Goal: Task Accomplishment & Management: Complete application form

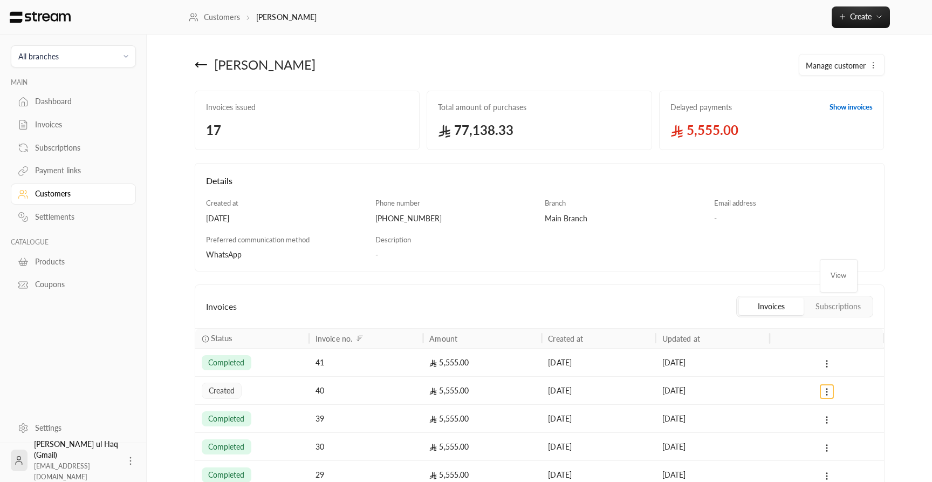
scroll to position [144, 0]
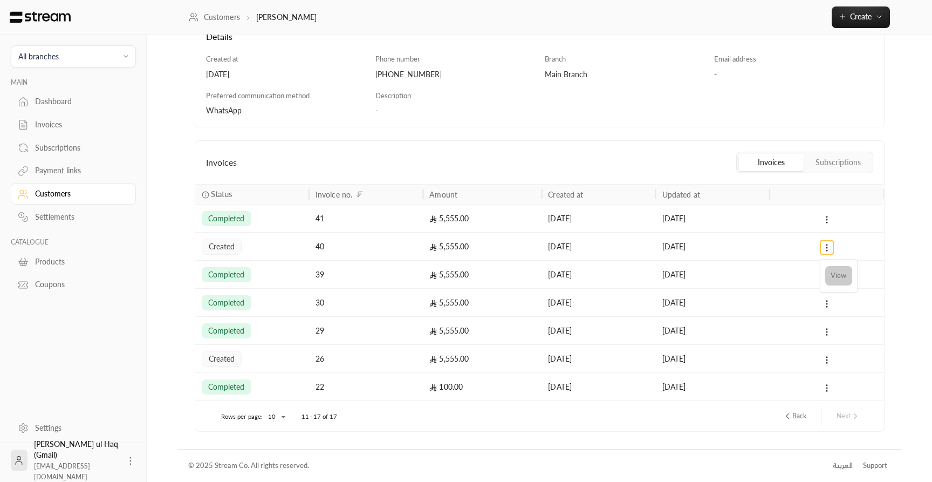
click at [838, 274] on li "View" at bounding box center [838, 275] width 27 height 19
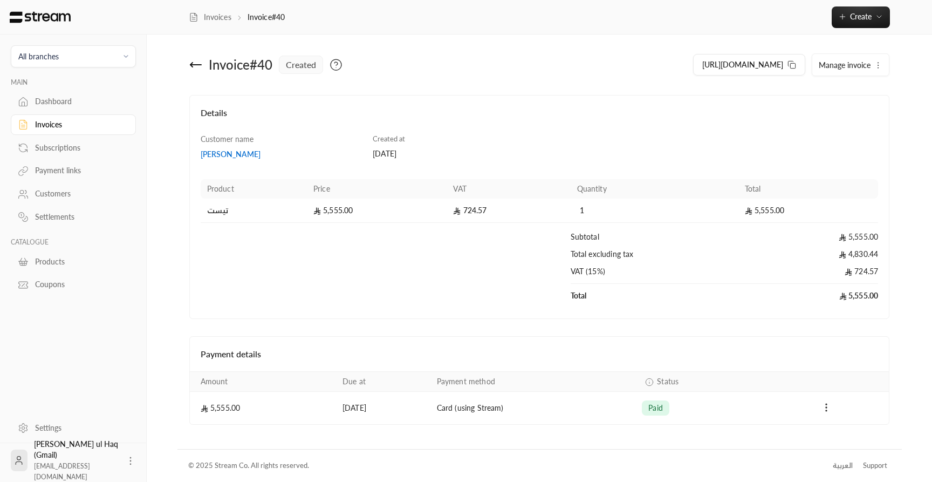
click at [847, 64] on span "Manage invoice" at bounding box center [845, 64] width 52 height 9
click at [824, 121] on link "Cancel" at bounding box center [852, 115] width 67 height 19
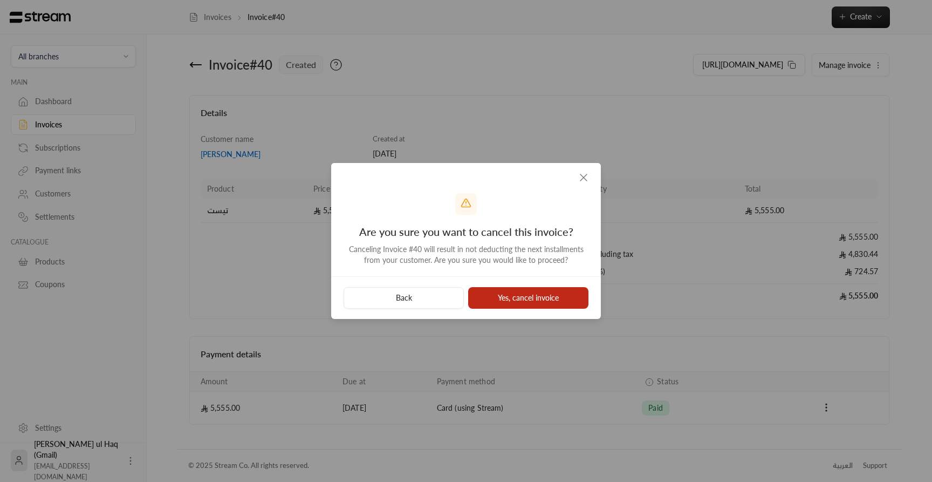
click at [517, 294] on button "Yes, cancel invoice" at bounding box center [528, 298] width 120 height 22
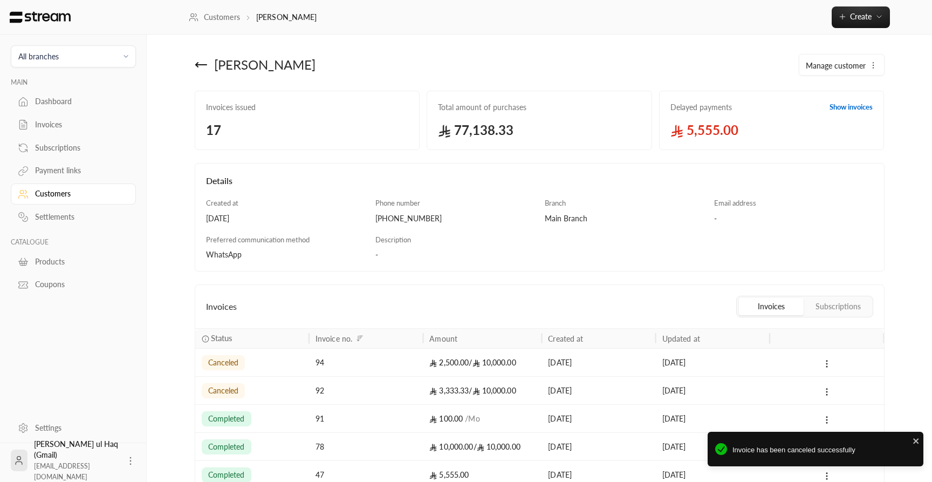
scroll to position [228, 0]
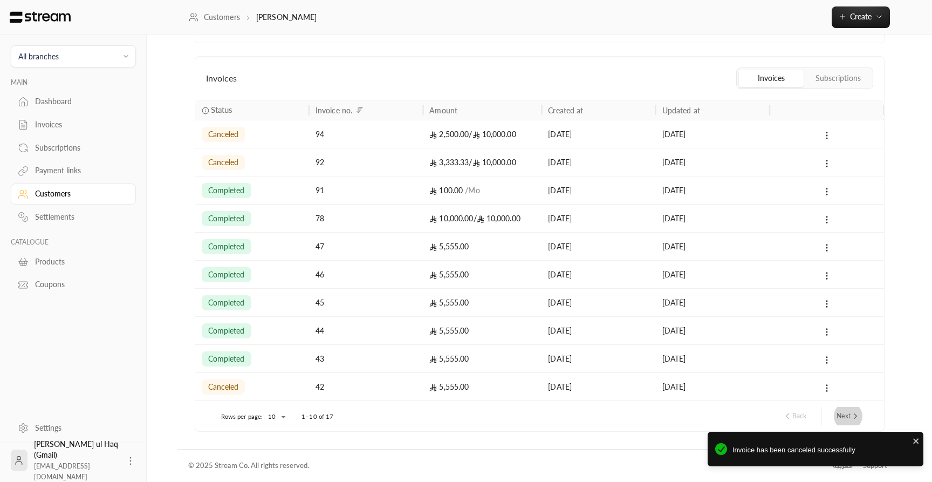
click at [844, 412] on button "Next" at bounding box center [848, 416] width 32 height 18
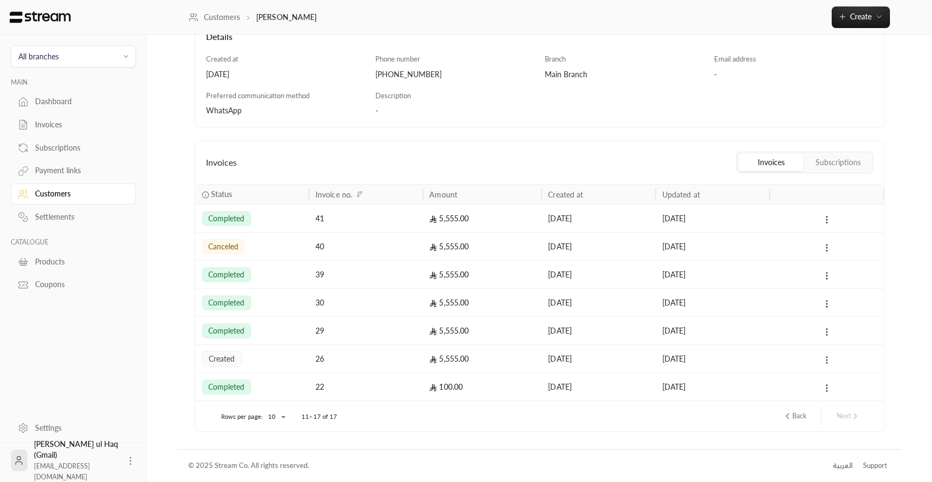
click at [829, 359] on icon at bounding box center [827, 360] width 10 height 10
click at [839, 389] on li "View" at bounding box center [838, 387] width 27 height 19
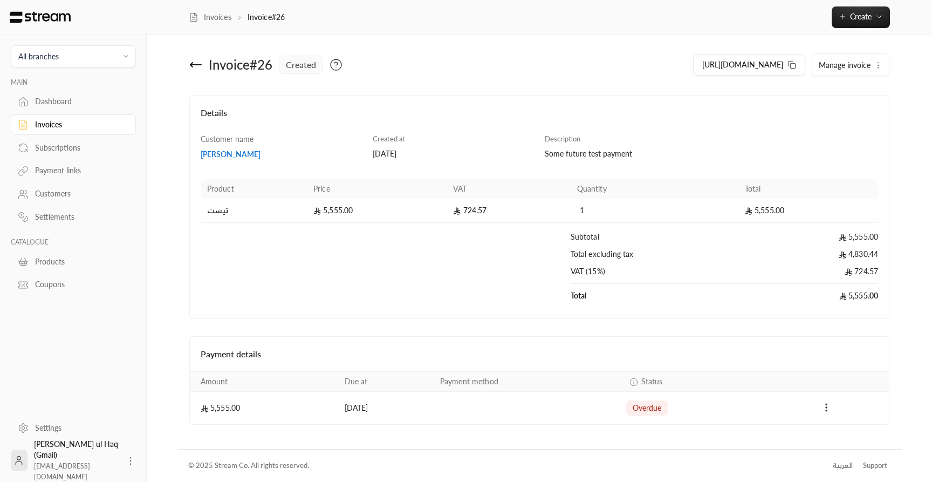
click at [847, 53] on div "[URL][DOMAIN_NAME] Manage invoice" at bounding box center [716, 65] width 355 height 26
click at [845, 66] on span "Manage invoice" at bounding box center [845, 64] width 52 height 9
click at [832, 111] on link "Cancel" at bounding box center [852, 115] width 67 height 19
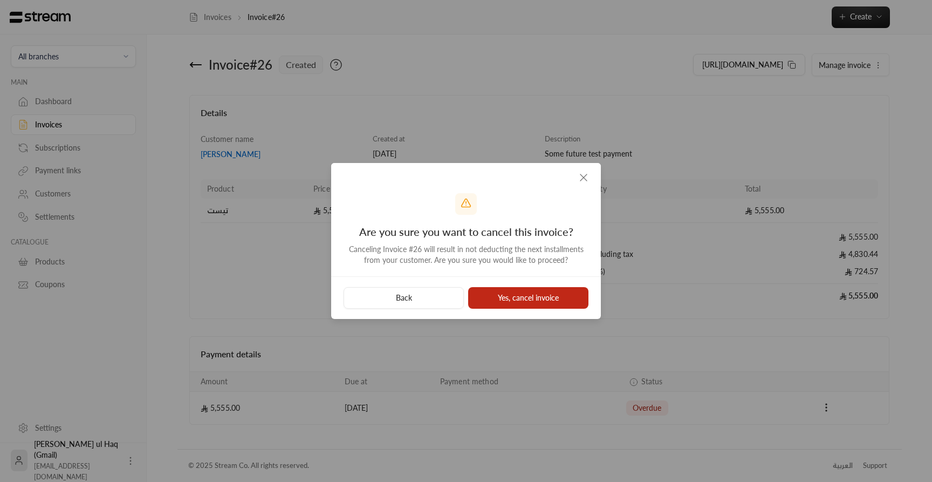
click at [543, 303] on button "Yes, cancel invoice" at bounding box center [528, 298] width 120 height 22
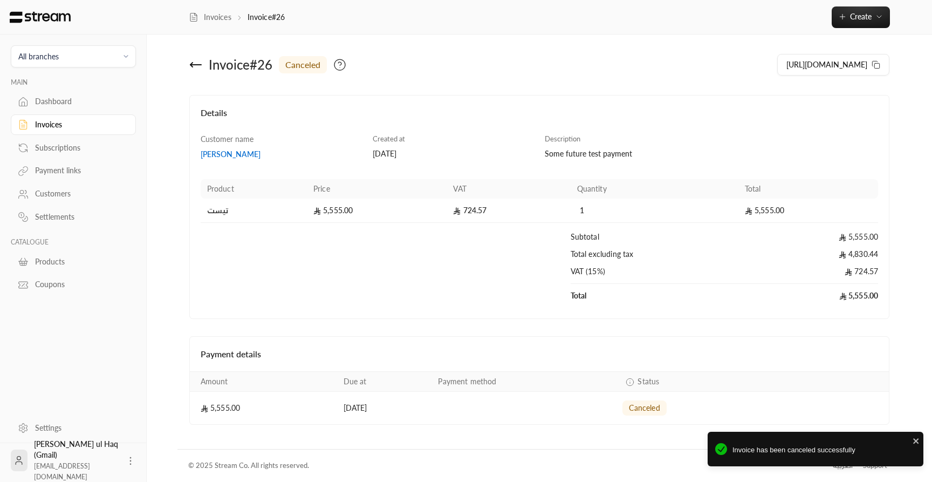
click at [194, 66] on icon at bounding box center [195, 64] width 13 height 13
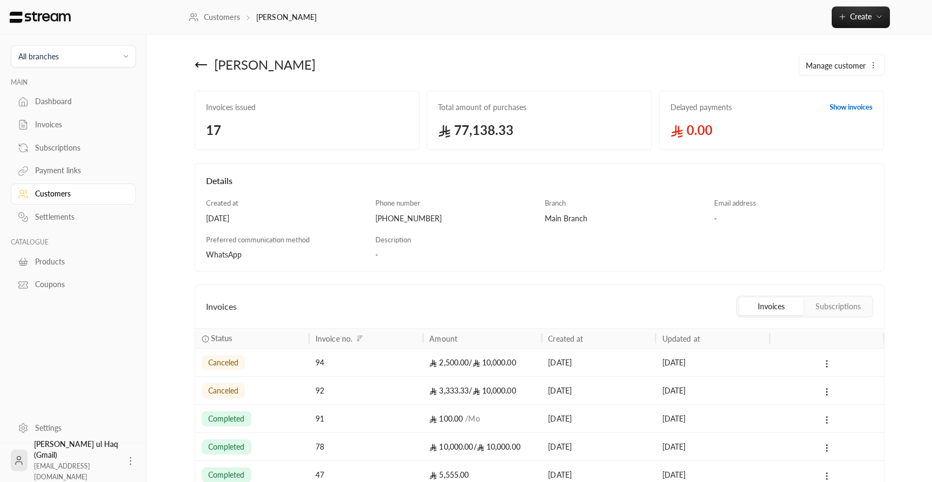
scroll to position [228, 0]
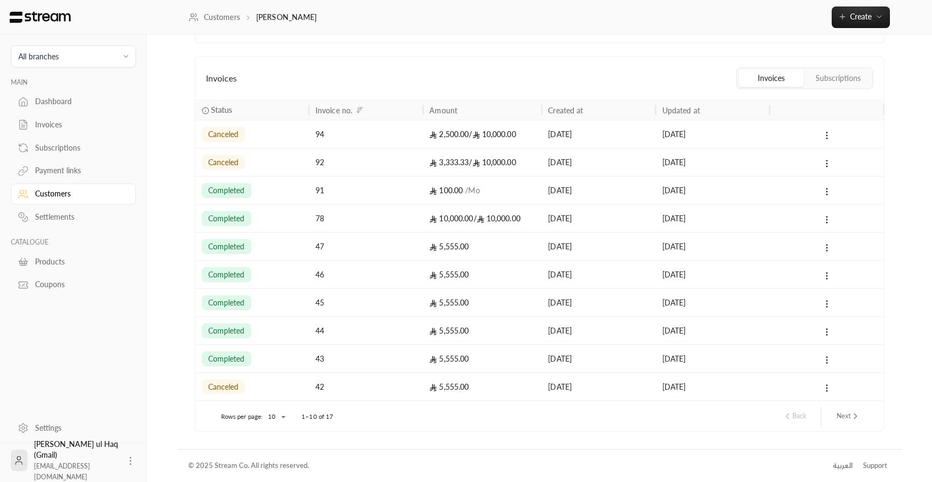
click at [824, 83] on button "Subscriptions" at bounding box center [838, 78] width 65 height 17
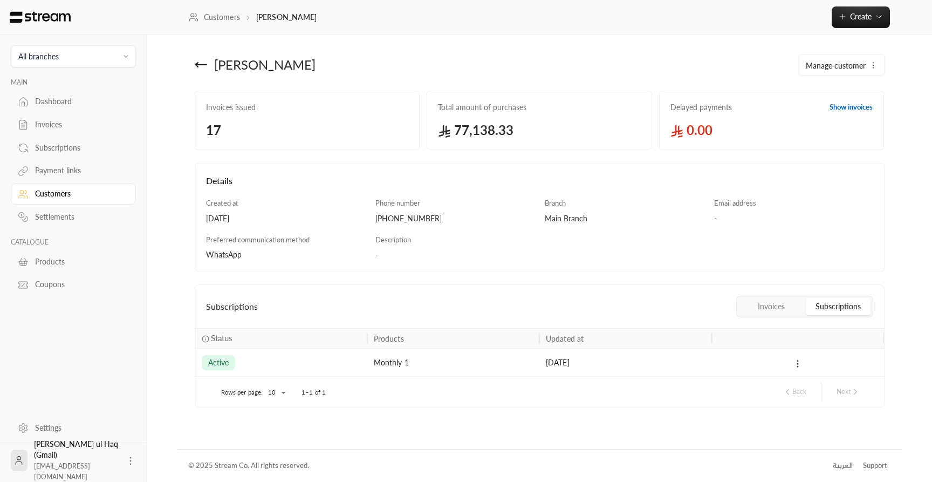
click at [793, 369] on button at bounding box center [798, 363] width 12 height 12
click at [807, 386] on link "View" at bounding box center [809, 391] width 27 height 19
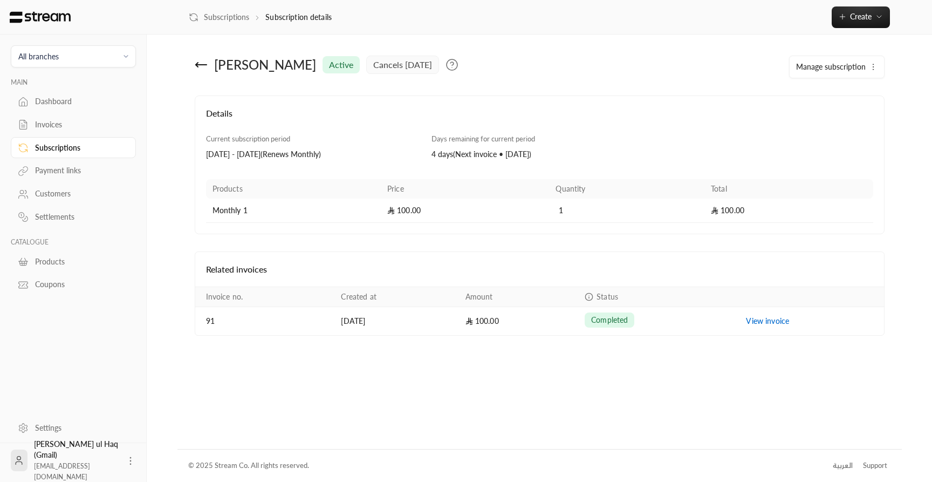
click at [839, 70] on span "Manage subscription" at bounding box center [831, 66] width 70 height 9
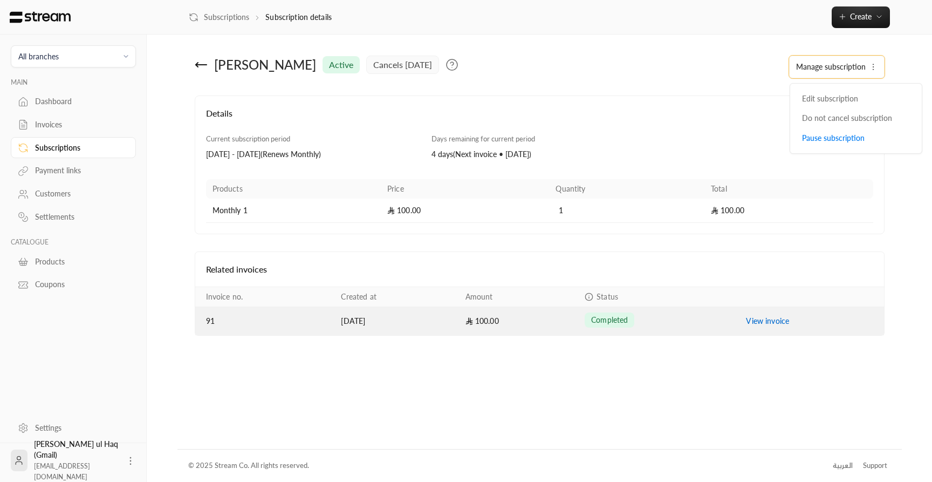
click at [779, 324] on link "View invoice" at bounding box center [767, 320] width 43 height 9
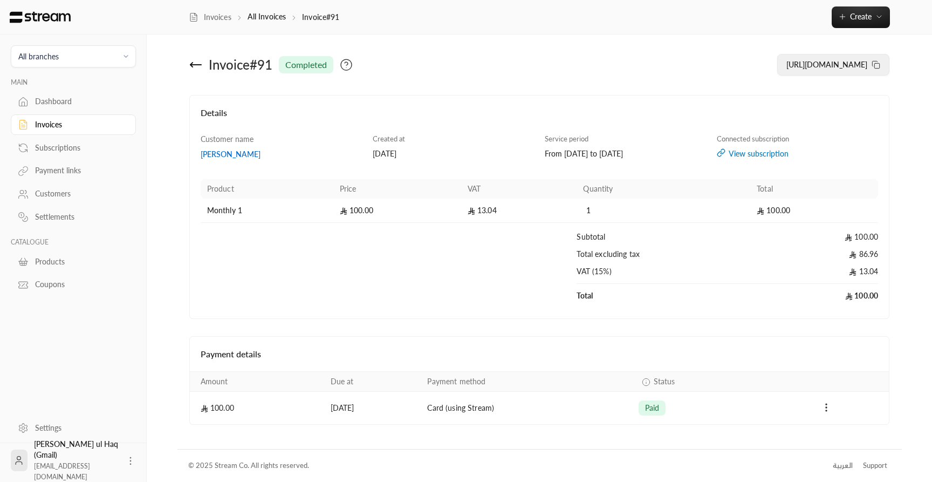
click at [835, 64] on span "[URL][DOMAIN_NAME]" at bounding box center [826, 64] width 81 height 9
click at [42, 125] on div "Invoices" at bounding box center [78, 124] width 87 height 11
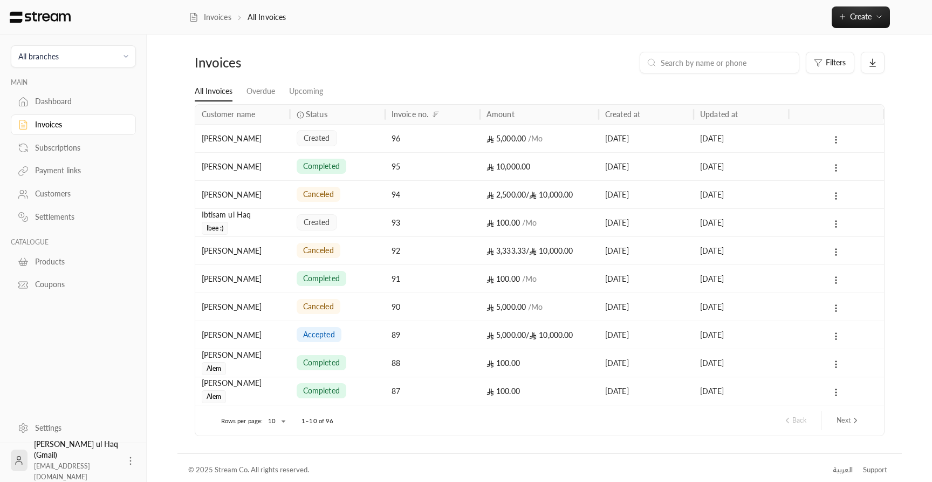
click at [51, 180] on link "Payment links" at bounding box center [73, 170] width 125 height 21
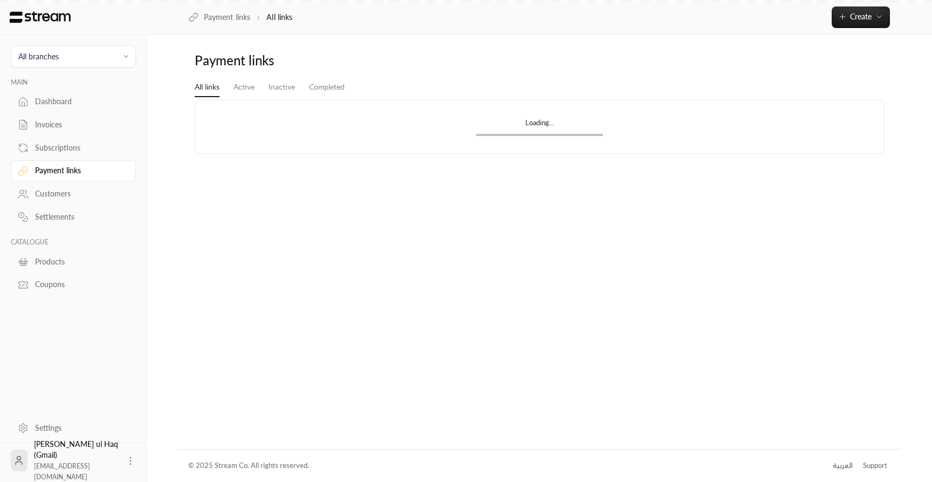
click at [51, 195] on div "Customers" at bounding box center [78, 193] width 87 height 11
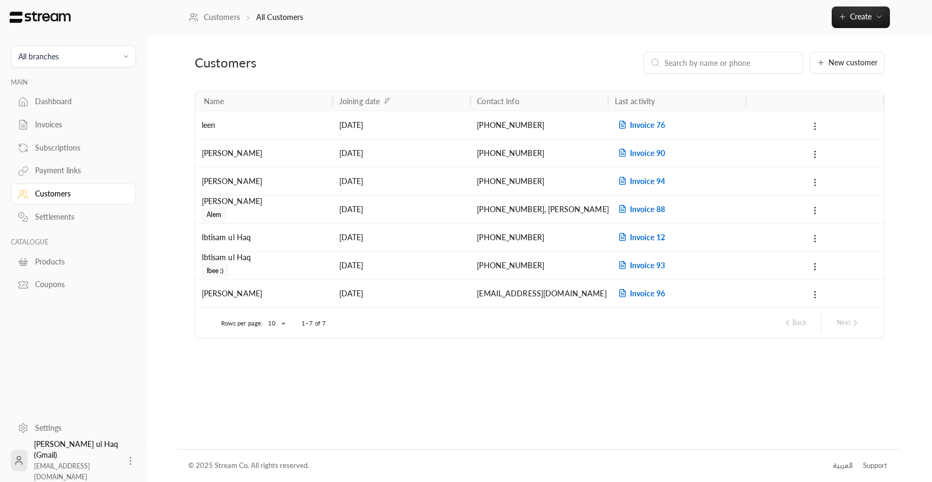
click at [817, 181] on icon at bounding box center [815, 182] width 10 height 10
click at [829, 231] on li "Delete" at bounding box center [829, 229] width 32 height 19
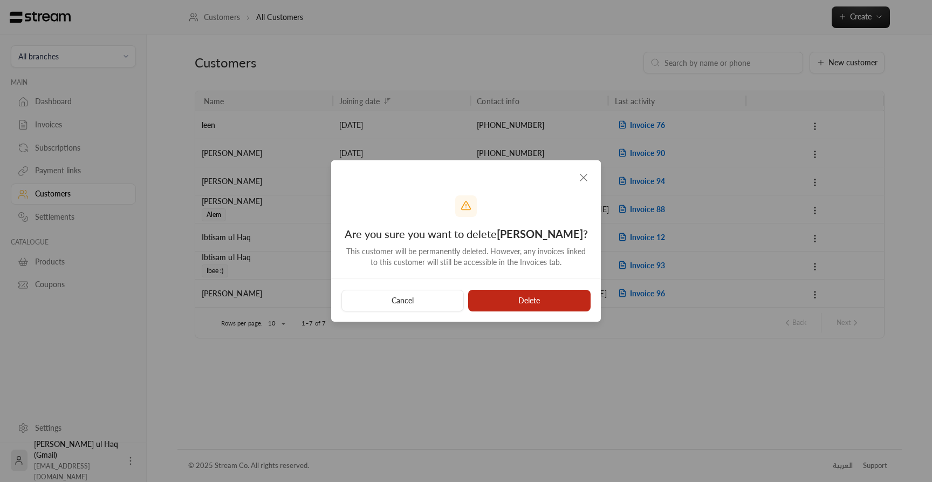
click at [553, 299] on button "Delete" at bounding box center [529, 301] width 122 height 22
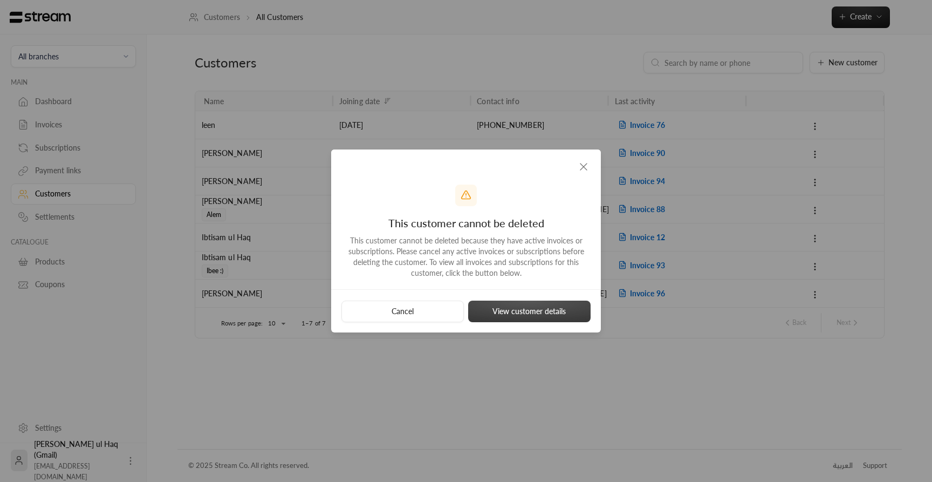
click at [547, 308] on button "View customer details" at bounding box center [529, 311] width 122 height 22
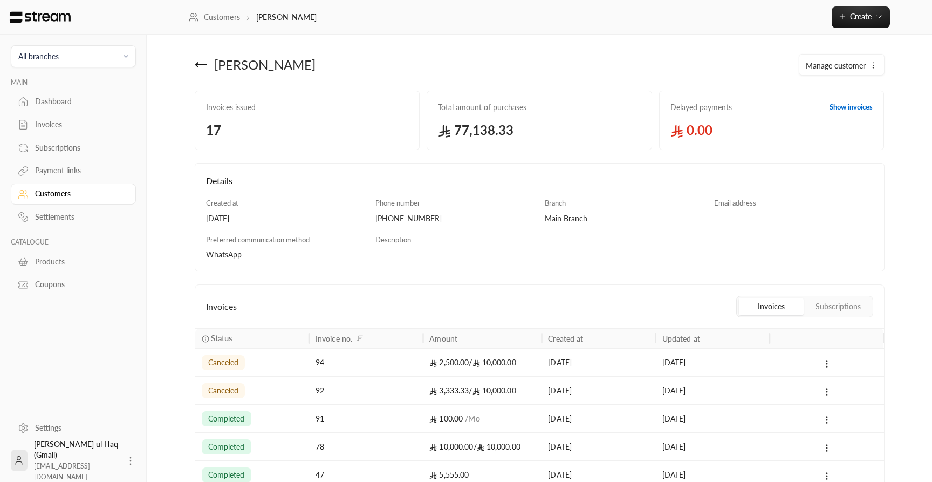
scroll to position [228, 0]
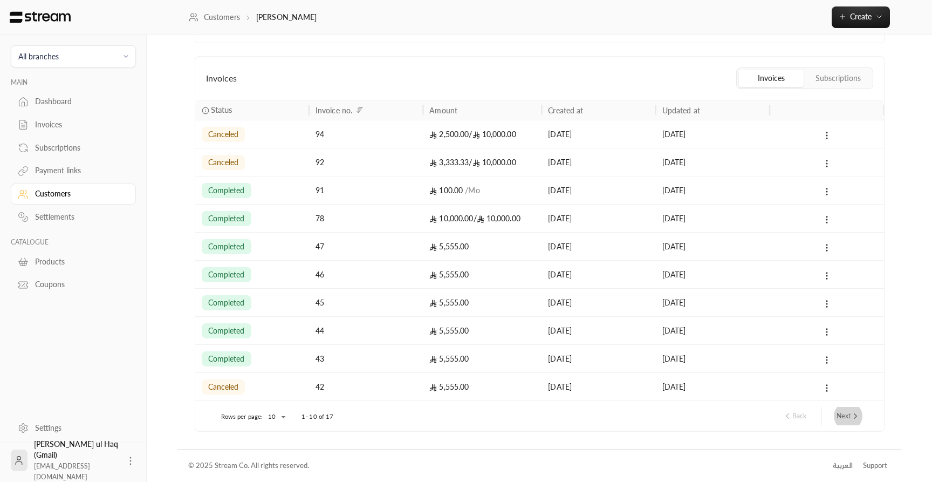
click at [841, 419] on button "Next" at bounding box center [848, 416] width 32 height 18
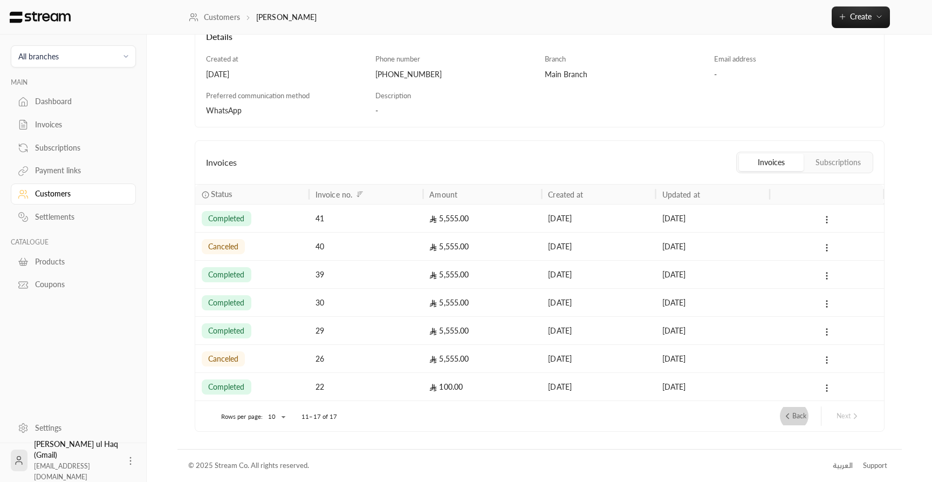
click at [799, 412] on button "Back" at bounding box center [794, 416] width 32 height 18
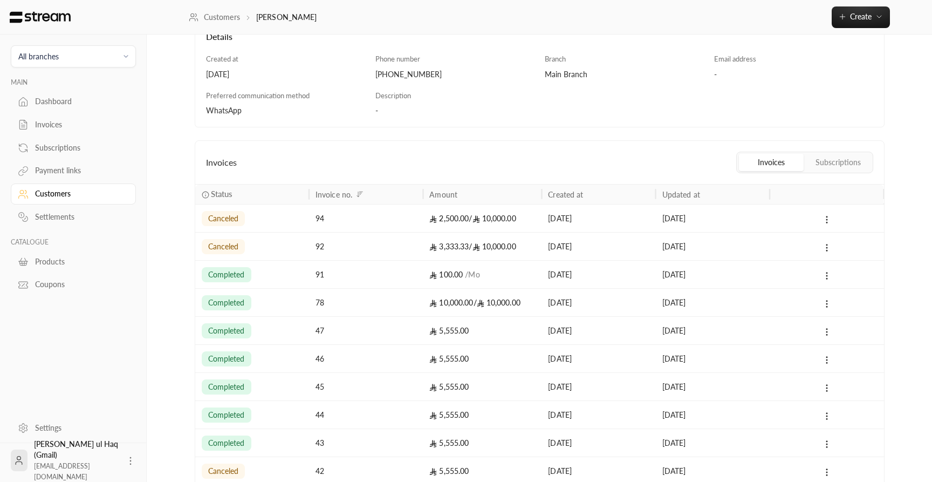
click at [842, 166] on button "Subscriptions" at bounding box center [838, 162] width 65 height 17
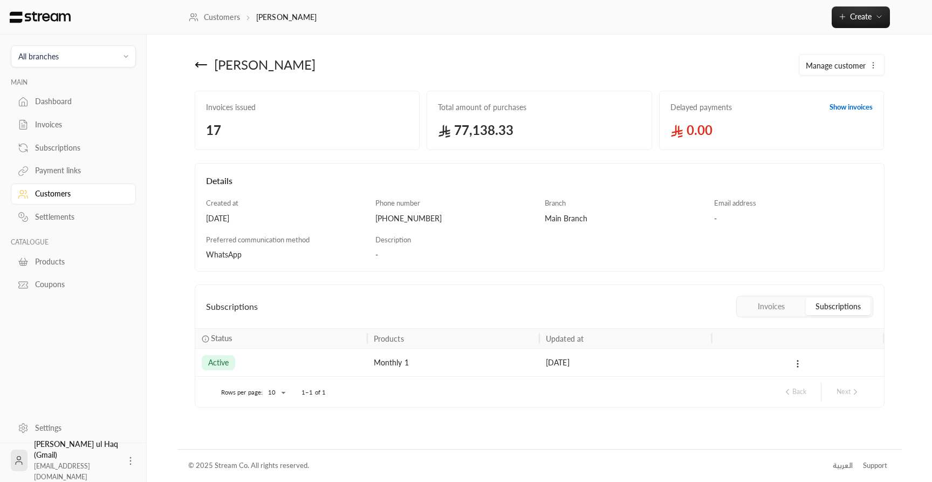
scroll to position [0, 0]
click at [799, 364] on icon at bounding box center [798, 364] width 10 height 10
click at [808, 392] on link "View" at bounding box center [809, 391] width 27 height 19
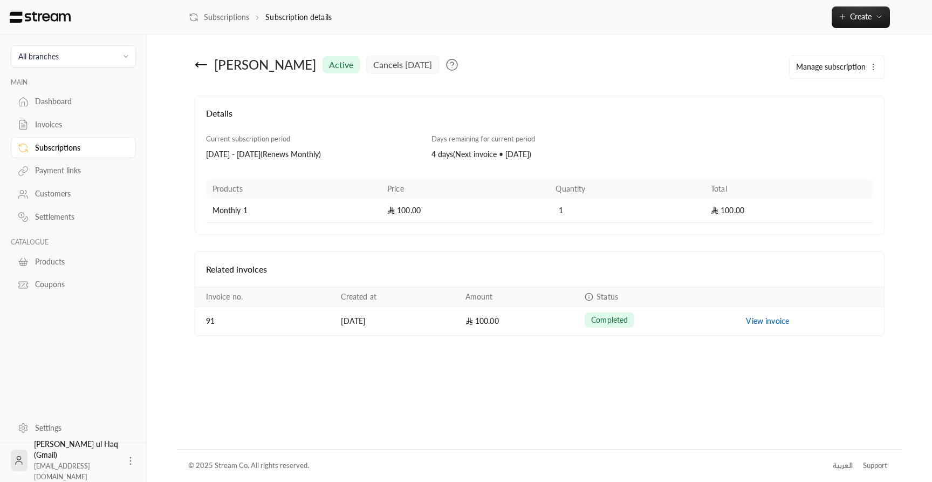
click at [832, 77] on button "Manage subscription" at bounding box center [837, 67] width 94 height 22
click at [849, 100] on span "Edit subscription" at bounding box center [830, 98] width 56 height 9
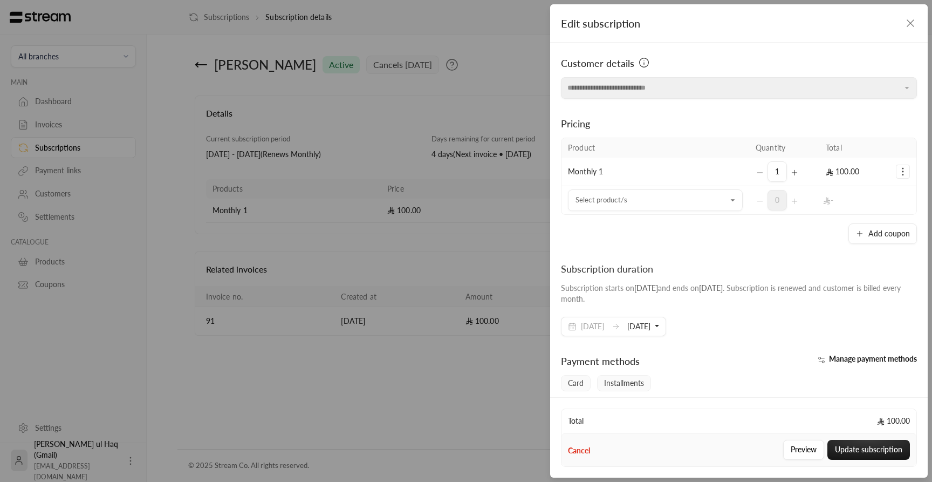
click at [911, 24] on icon "button" at bounding box center [910, 23] width 6 height 6
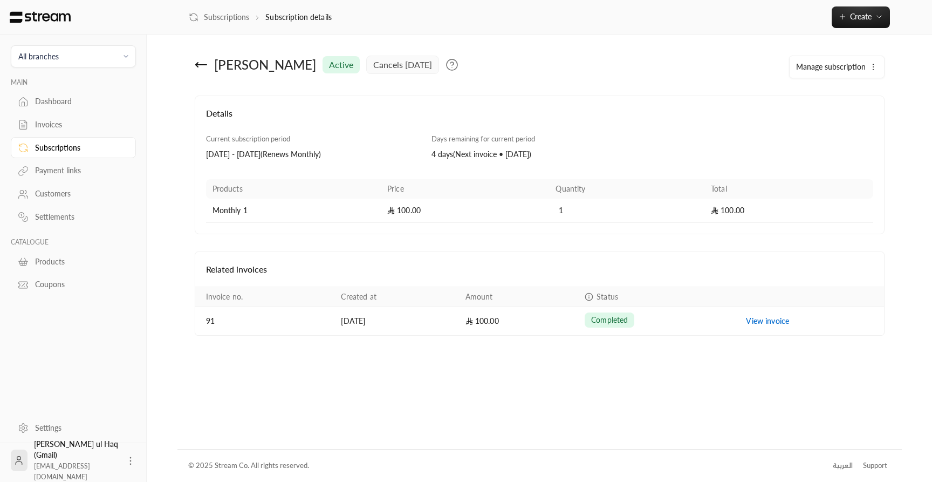
click at [53, 195] on div "Customers" at bounding box center [78, 193] width 87 height 11
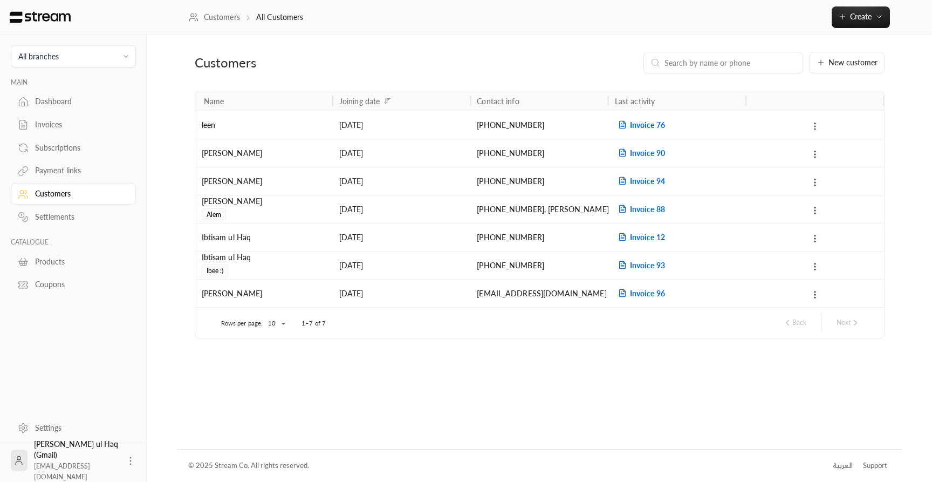
click at [816, 126] on icon at bounding box center [815, 126] width 10 height 10
click at [826, 172] on li "Delete" at bounding box center [829, 173] width 32 height 19
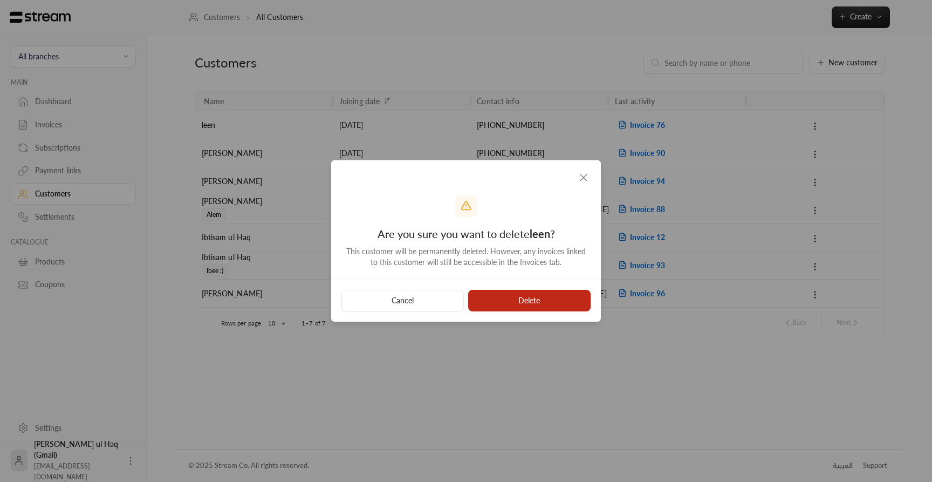
click at [560, 291] on button "Delete" at bounding box center [529, 301] width 122 height 22
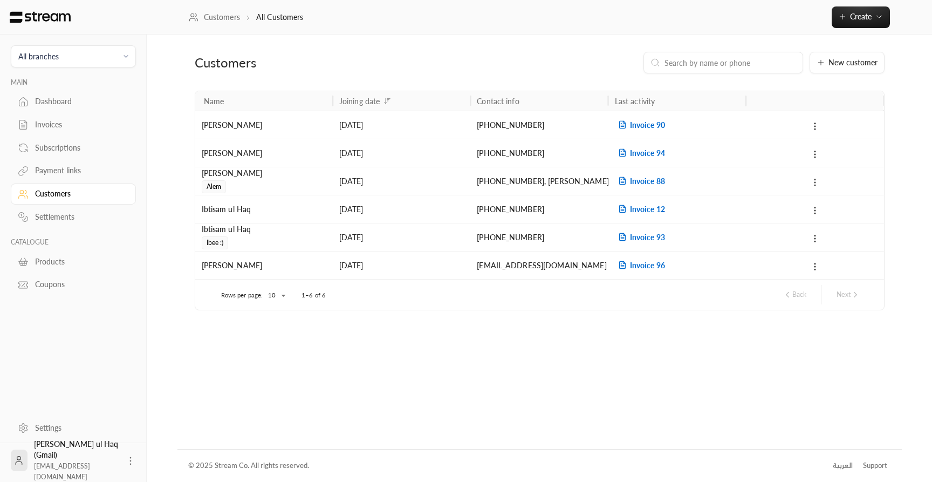
click at [817, 184] on icon at bounding box center [815, 182] width 10 height 10
click at [822, 228] on li "Delete" at bounding box center [829, 229] width 32 height 19
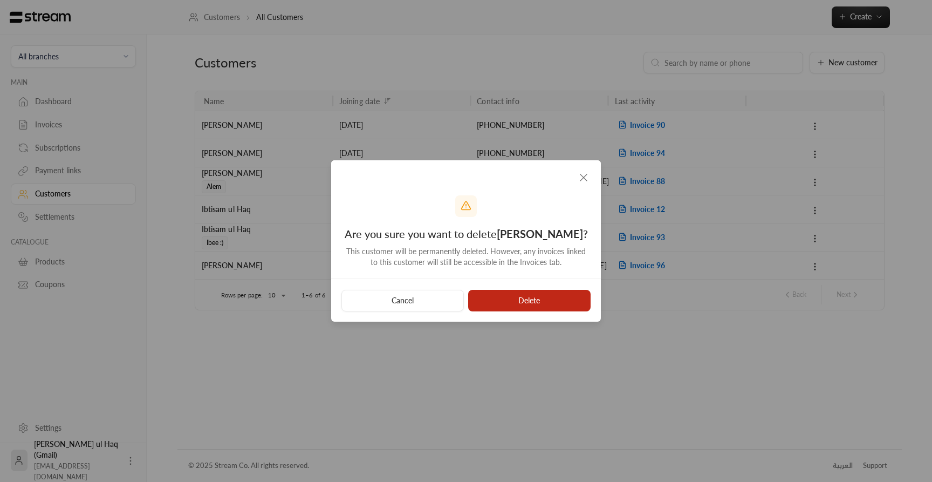
click at [538, 301] on button "Delete" at bounding box center [529, 301] width 122 height 22
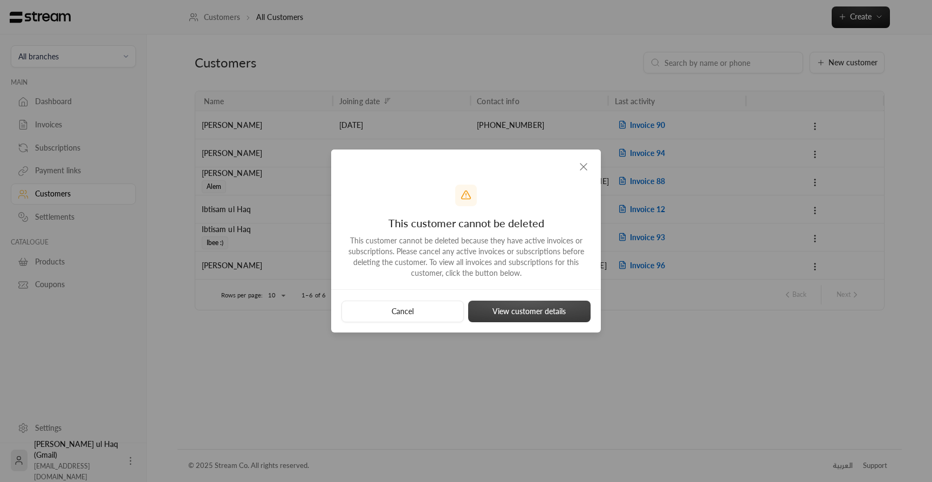
click at [536, 308] on button "View customer details" at bounding box center [529, 311] width 122 height 22
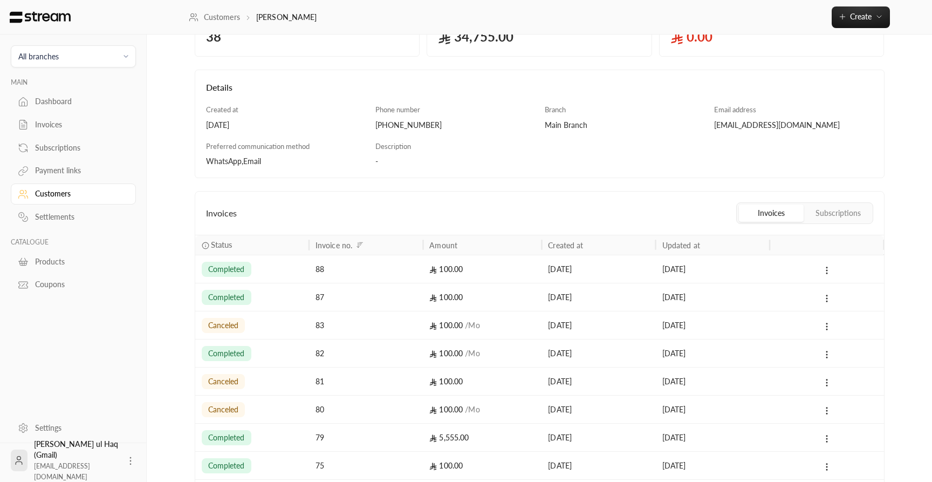
scroll to position [237, 0]
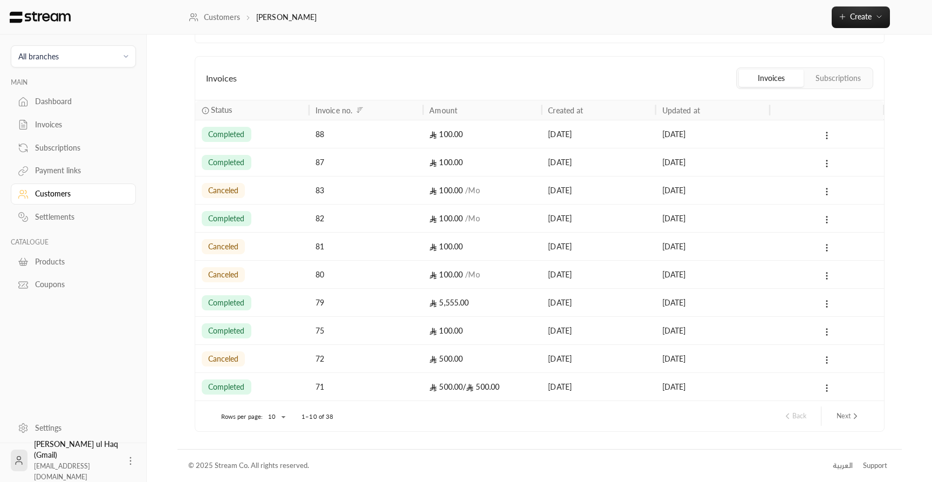
click at [853, 419] on icon "next page" at bounding box center [856, 416] width 10 height 10
click at [858, 419] on icon "next page" at bounding box center [856, 416] width 10 height 10
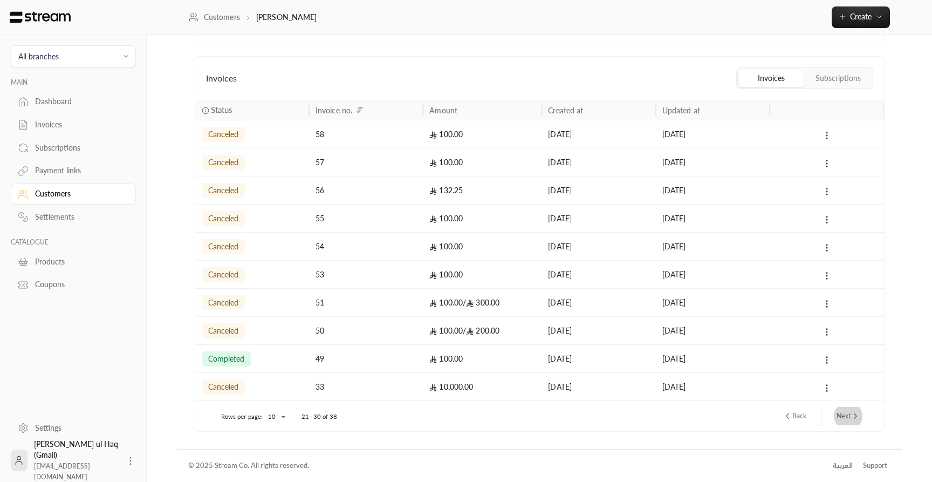
click at [850, 419] on button "Next" at bounding box center [848, 416] width 32 height 18
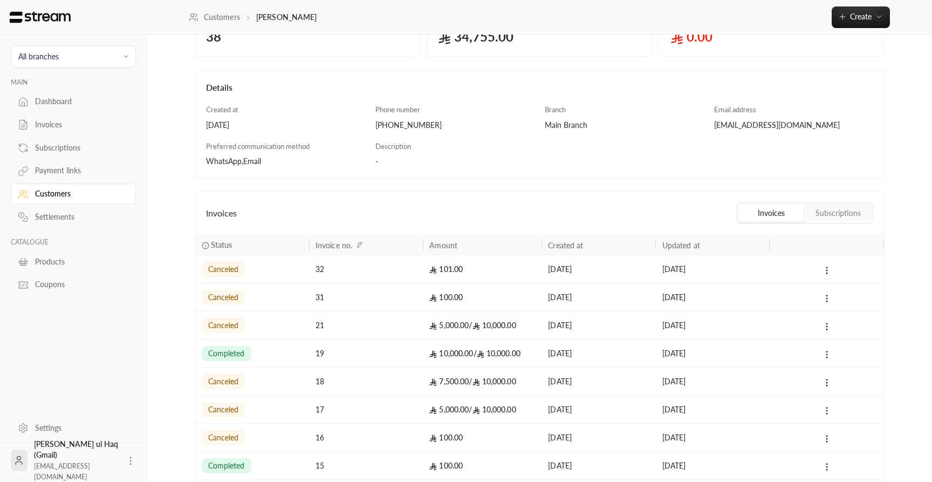
scroll to position [0, 0]
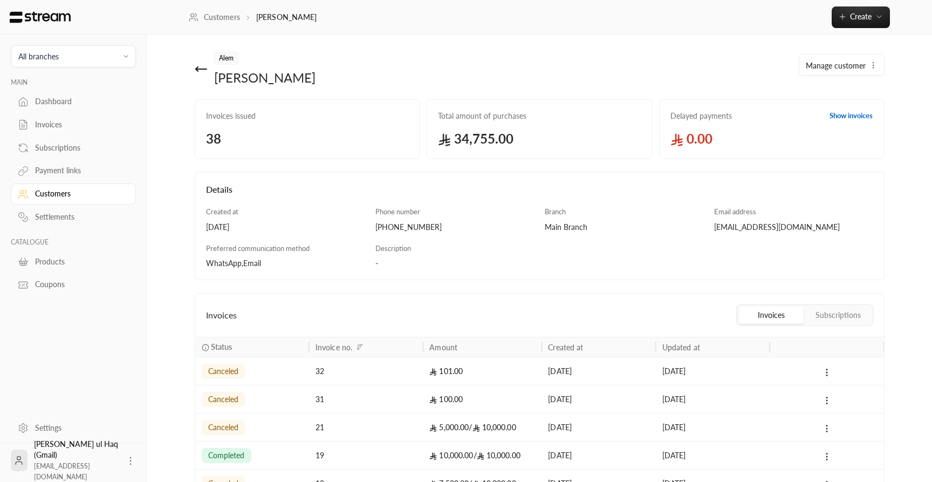
click at [853, 318] on button "Subscriptions" at bounding box center [838, 314] width 65 height 17
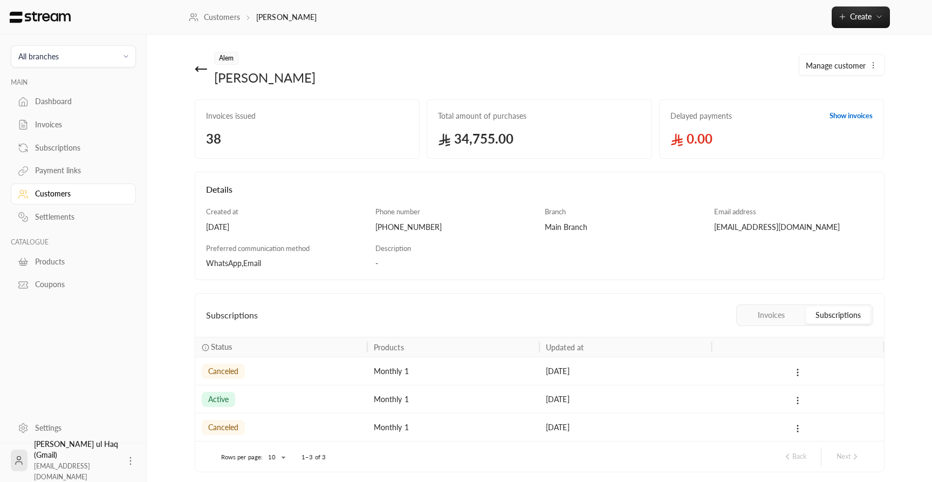
click at [799, 400] on icon at bounding box center [798, 400] width 10 height 10
click at [811, 423] on link "View" at bounding box center [809, 428] width 27 height 19
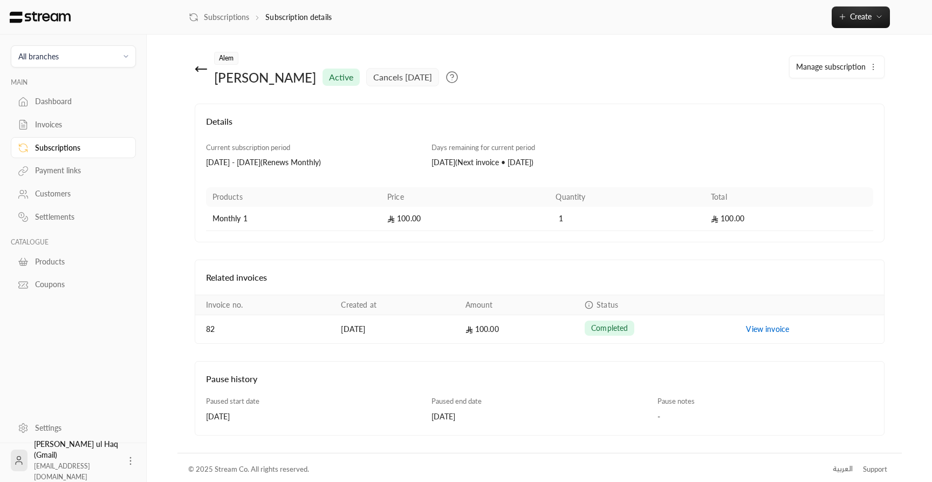
click at [834, 76] on button "Manage subscription" at bounding box center [837, 67] width 94 height 22
click at [704, 116] on h4 "Details" at bounding box center [539, 127] width 667 height 24
click at [53, 199] on div "Customers" at bounding box center [78, 193] width 87 height 11
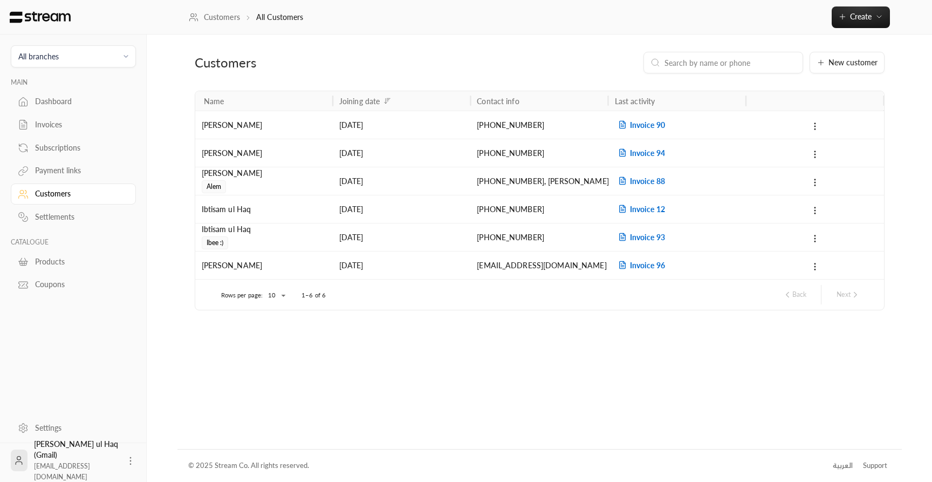
click at [853, 29] on div "Customers All Customers Create" at bounding box center [539, 17] width 785 height 35
click at [854, 24] on button "Create" at bounding box center [861, 17] width 58 height 22
click at [837, 62] on span "New customer" at bounding box center [852, 63] width 49 height 8
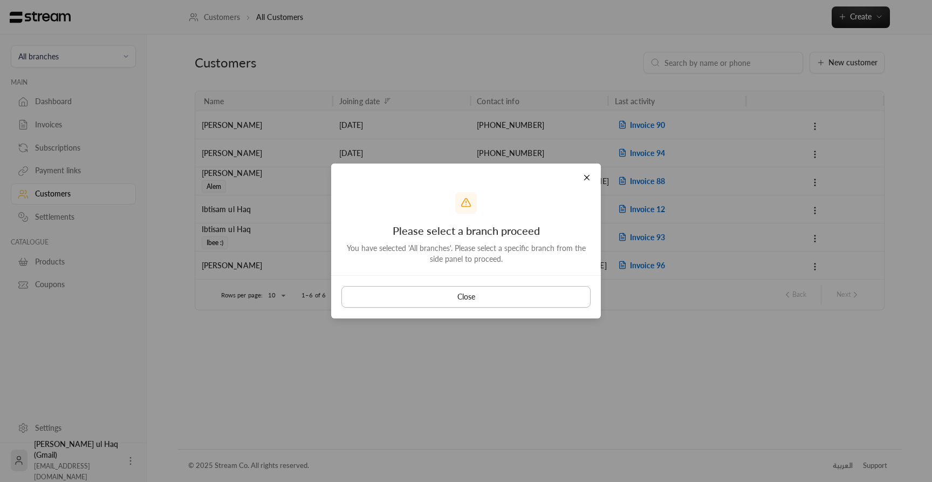
click at [476, 299] on button "Close" at bounding box center [465, 297] width 249 height 22
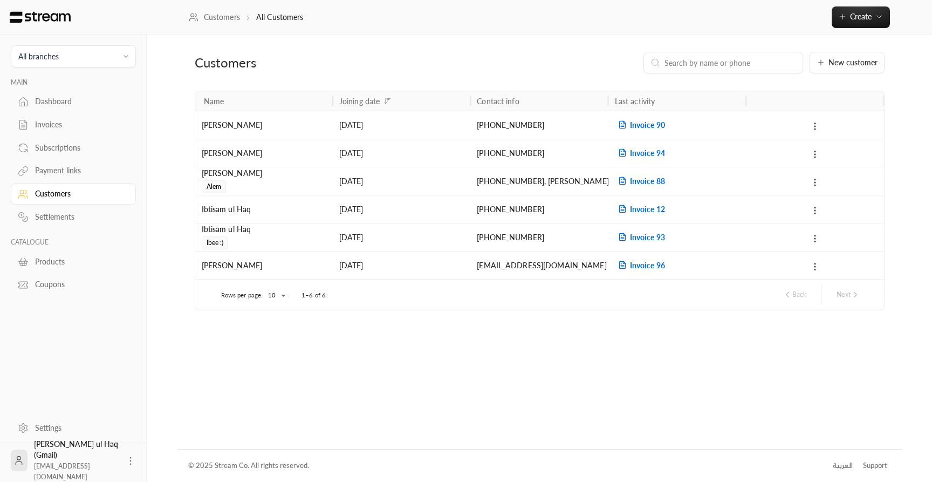
click at [87, 61] on span "All branches" at bounding box center [73, 56] width 111 height 12
click at [65, 105] on li "Main Branch" at bounding box center [73, 106] width 111 height 21
click at [849, 66] on span "New customer" at bounding box center [852, 63] width 49 height 8
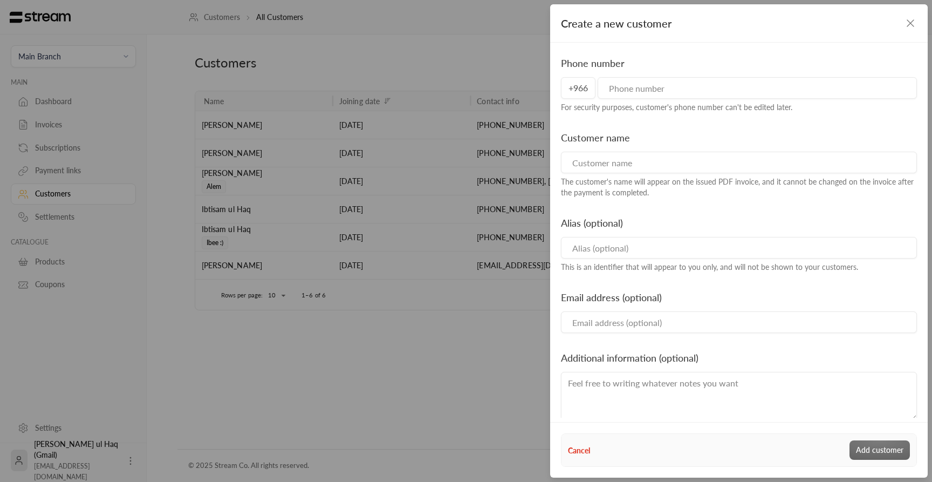
click at [654, 80] on input "tel" at bounding box center [757, 88] width 319 height 22
type input "500000001"
type input "Ibtisam new test"
click at [883, 445] on button "Add customer" at bounding box center [879, 449] width 60 height 19
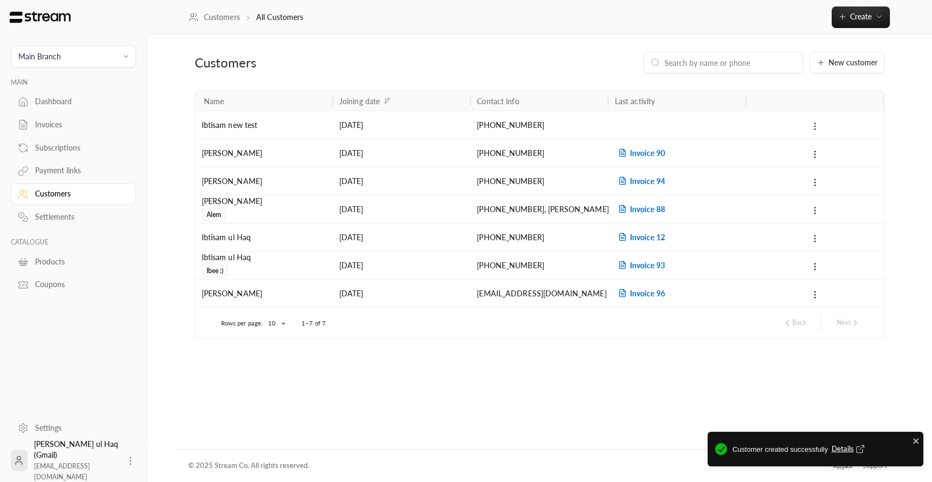
click at [815, 130] on icon at bounding box center [815, 126] width 10 height 10
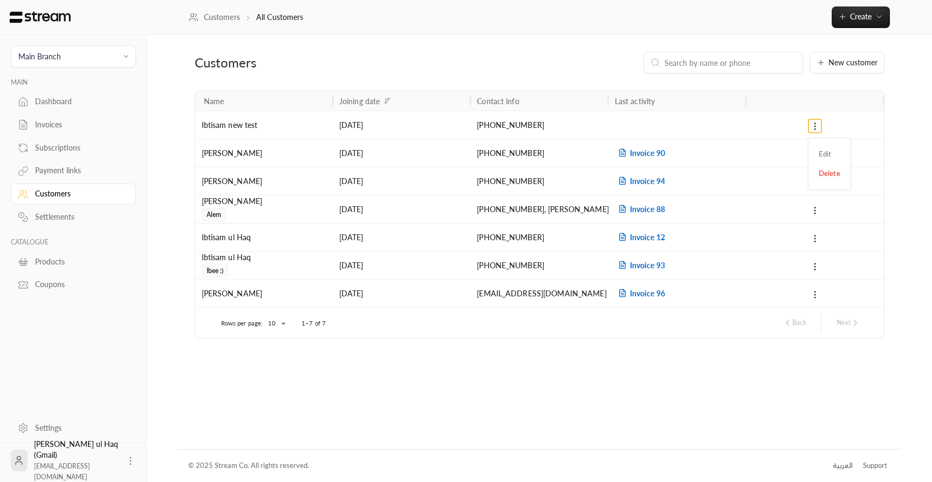
click at [862, 17] on div at bounding box center [466, 241] width 932 height 482
click at [853, 13] on span "Create" at bounding box center [861, 16] width 22 height 9
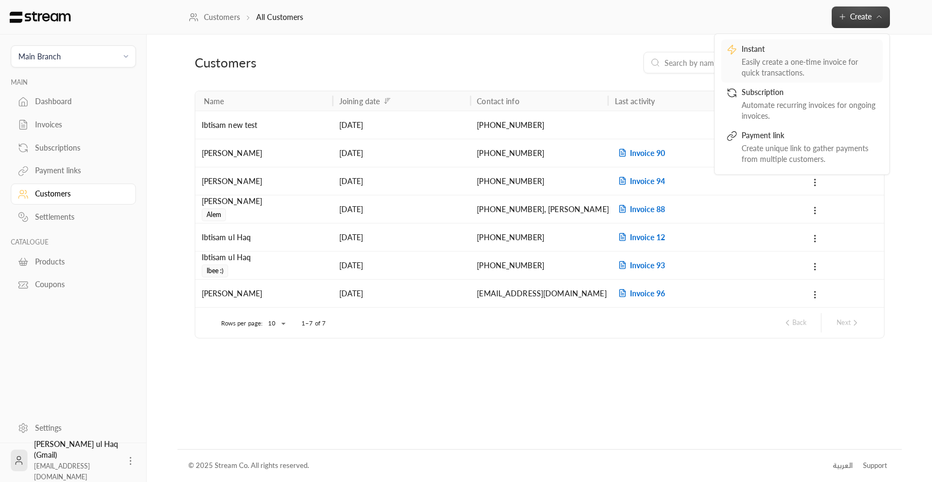
click at [820, 56] on div "Instant" at bounding box center [810, 50] width 136 height 13
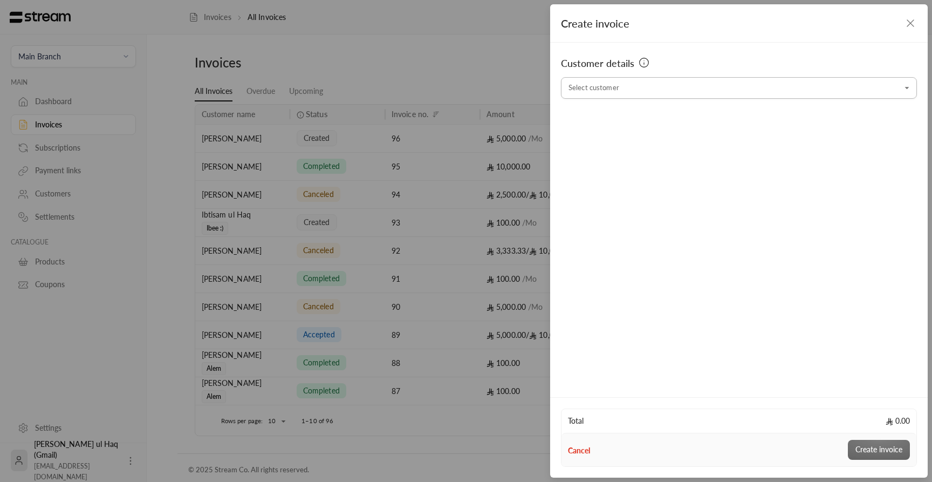
click at [601, 91] on input "Select customer" at bounding box center [739, 88] width 356 height 19
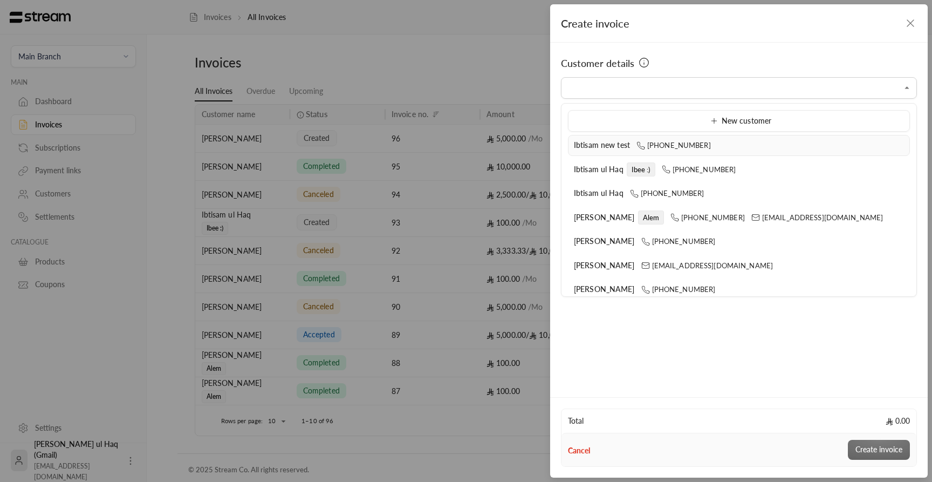
click at [618, 149] on span "Ibtisam new test" at bounding box center [602, 144] width 56 height 9
type input "**********"
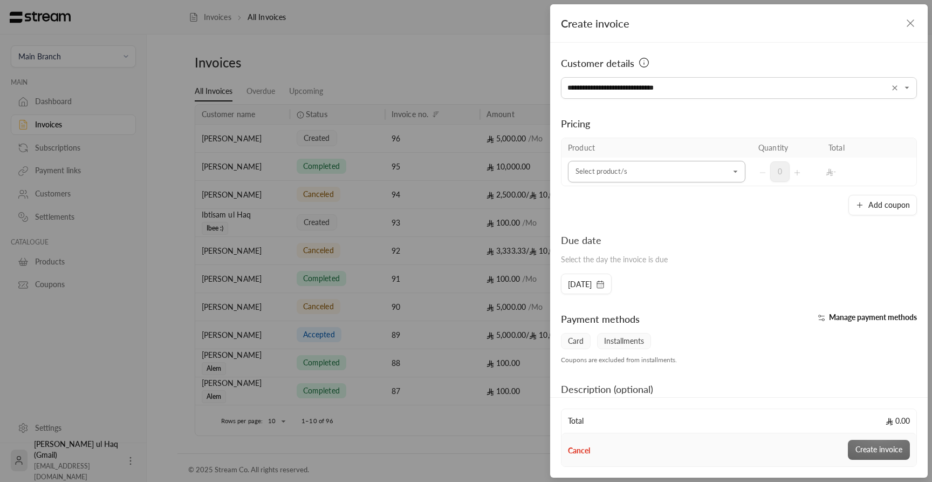
click at [611, 167] on input "Select customer" at bounding box center [656, 171] width 177 height 19
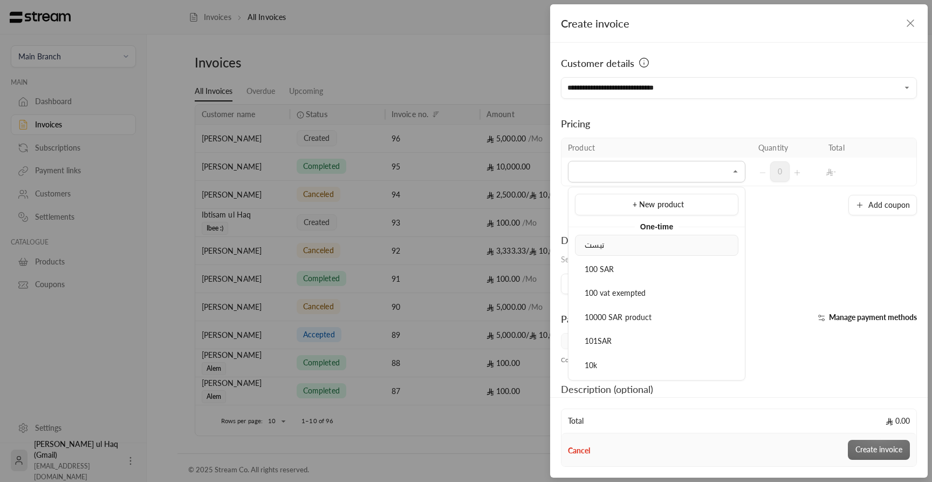
click at [623, 253] on li "تیست" at bounding box center [656, 245] width 163 height 21
type input "****"
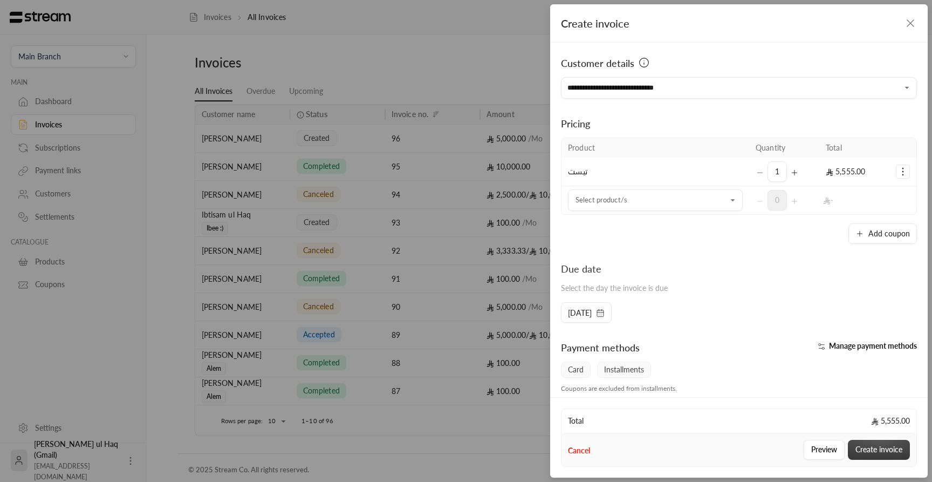
click at [880, 444] on button "Create invoice" at bounding box center [879, 450] width 62 height 20
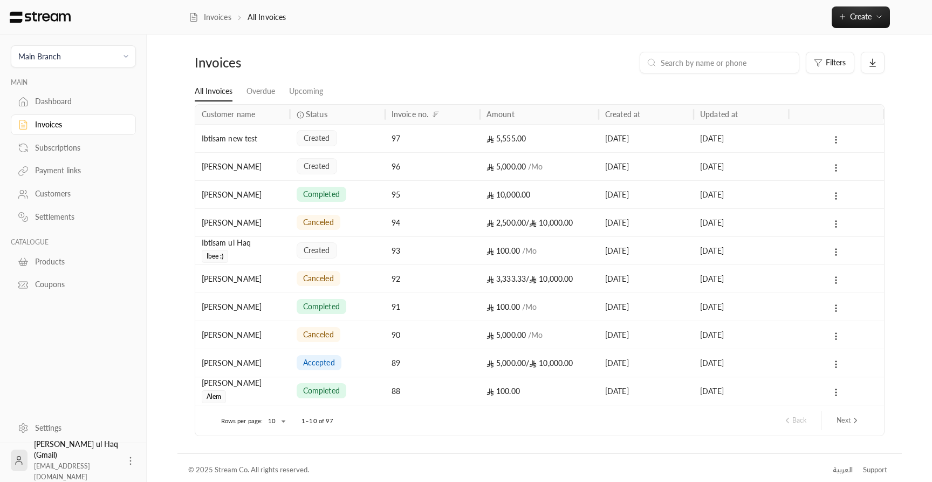
click at [460, 136] on div "97" at bounding box center [433, 139] width 82 height 28
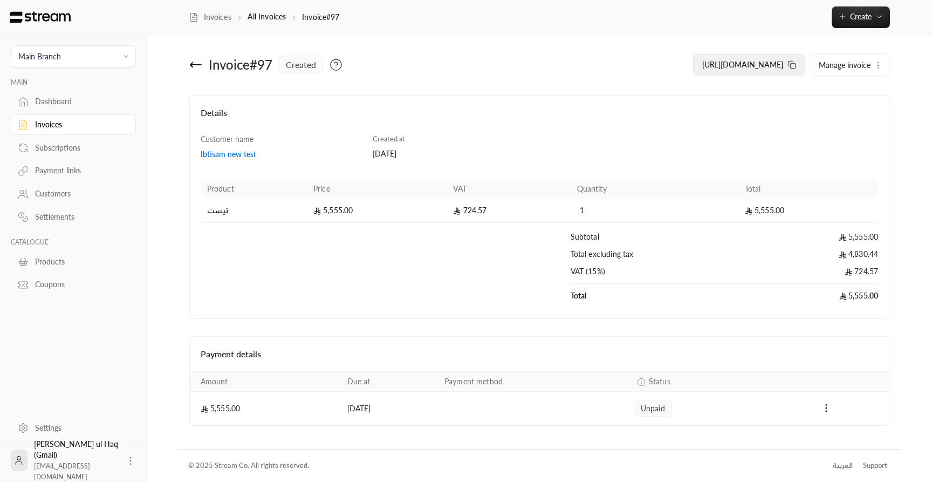
click at [739, 64] on span "[URL][DOMAIN_NAME]" at bounding box center [742, 64] width 81 height 9
